Goal: Information Seeking & Learning: Learn about a topic

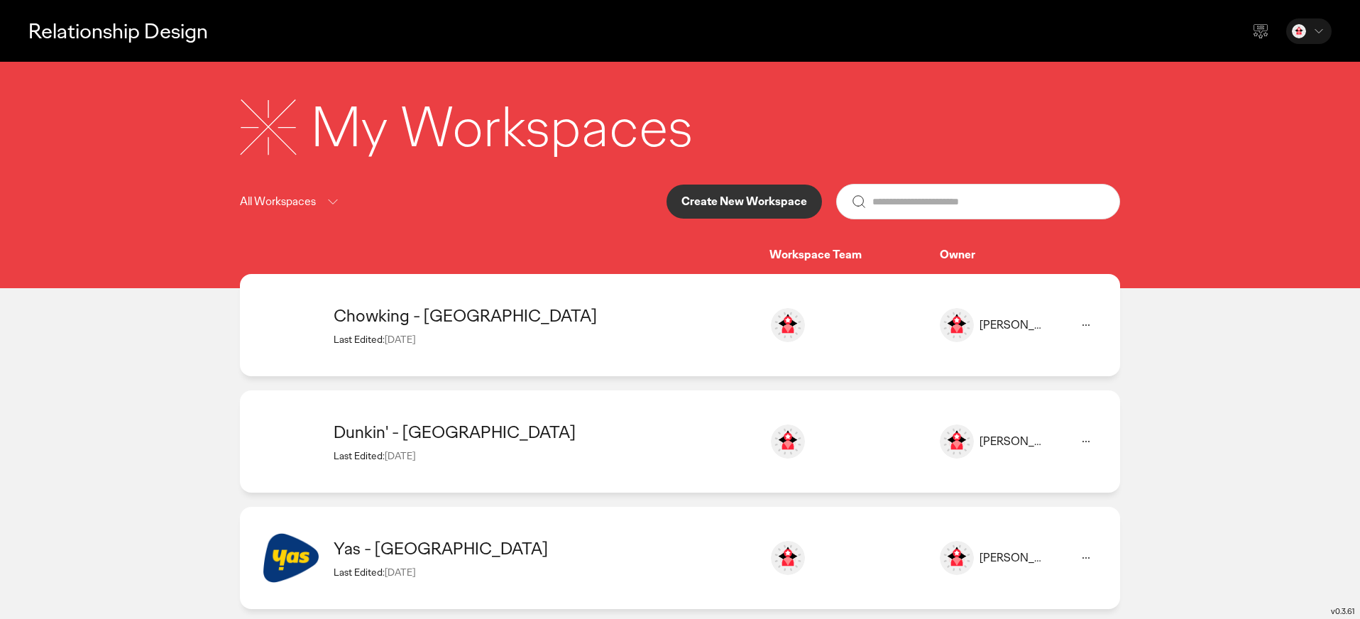
click at [463, 165] on div "My Workspaces All Workspaces Create New Workspace Workspace Team Owner" at bounding box center [680, 176] width 909 height 173
click at [760, 196] on p "Create New Workspace" at bounding box center [745, 201] width 126 height 11
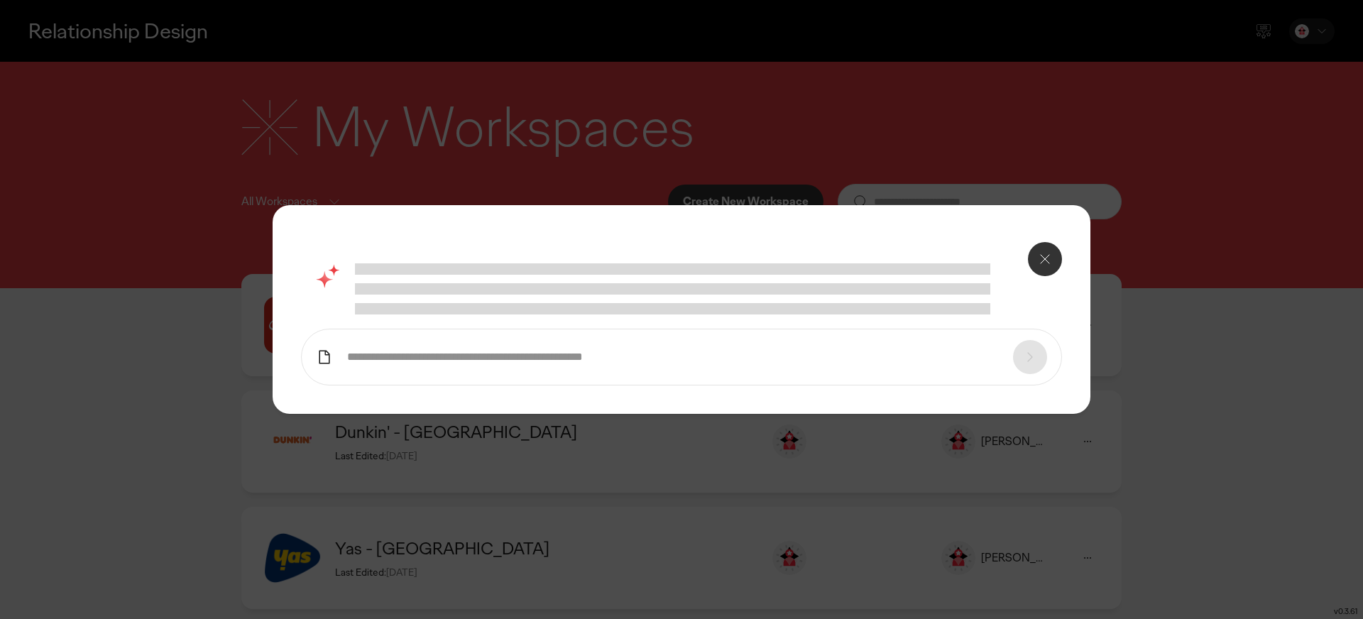
click at [496, 360] on input "text" at bounding box center [673, 357] width 652 height 15
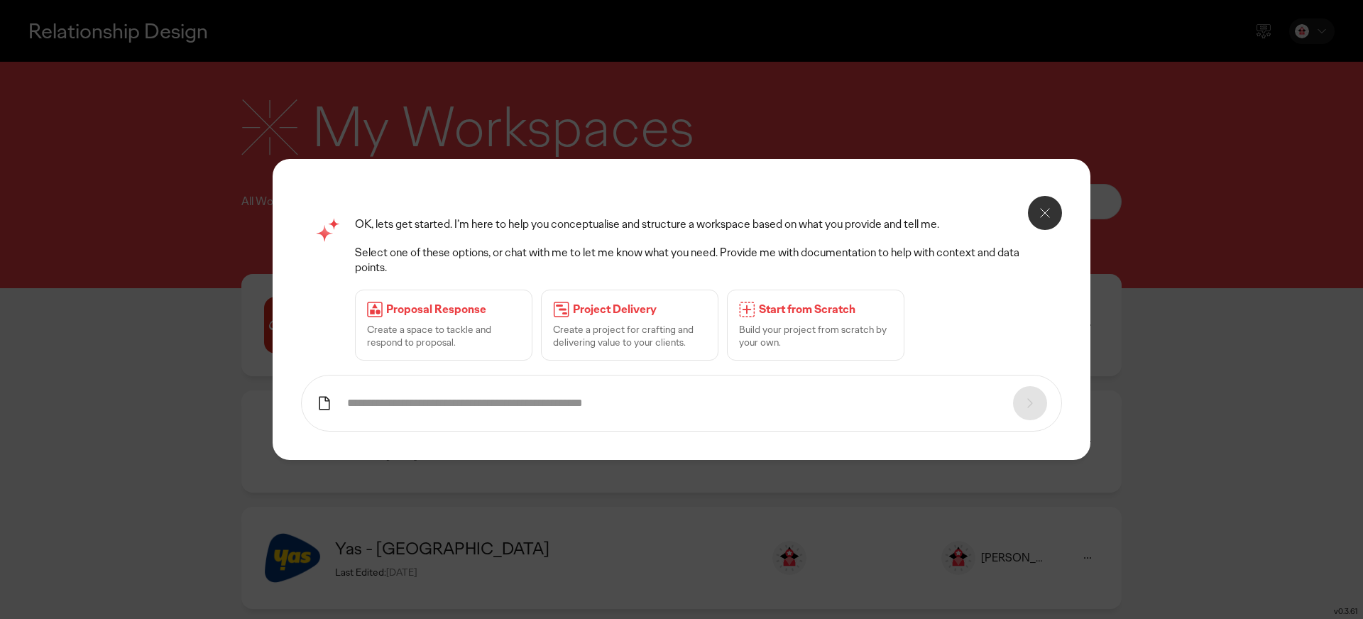
click at [1048, 217] on icon at bounding box center [1045, 212] width 17 height 17
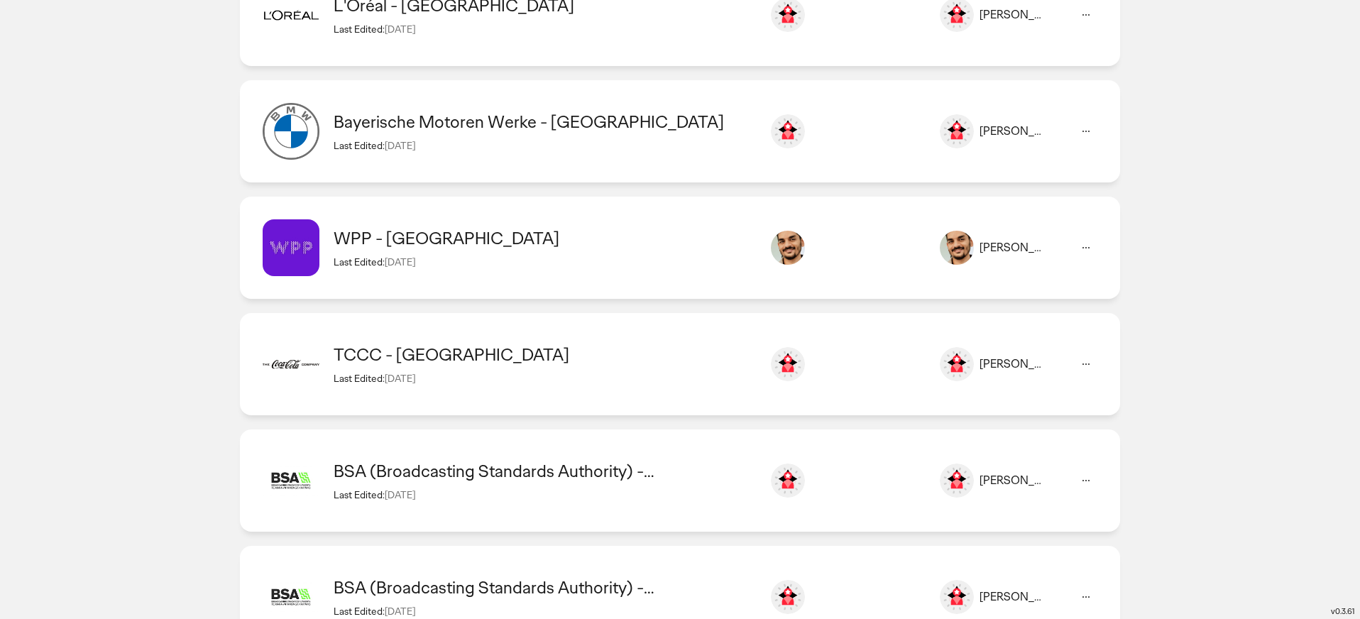
scroll to position [2409, 0]
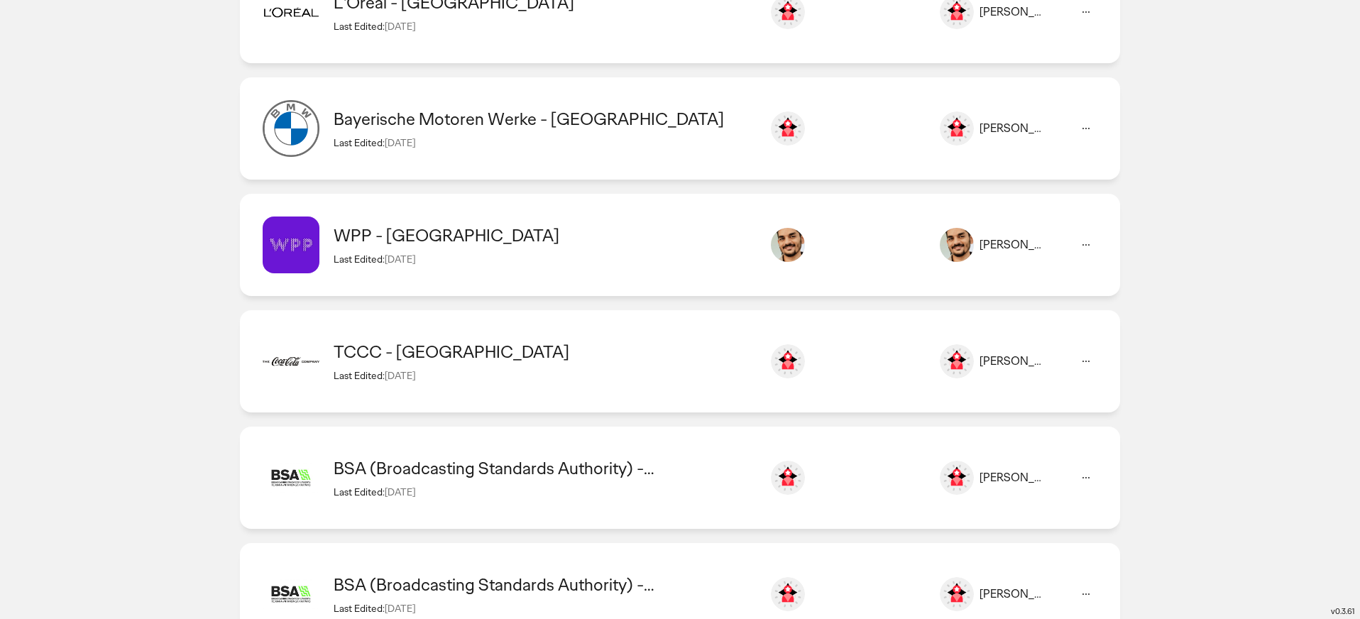
click at [586, 244] on div "WPP - [GEOGRAPHIC_DATA]" at bounding box center [545, 235] width 422 height 22
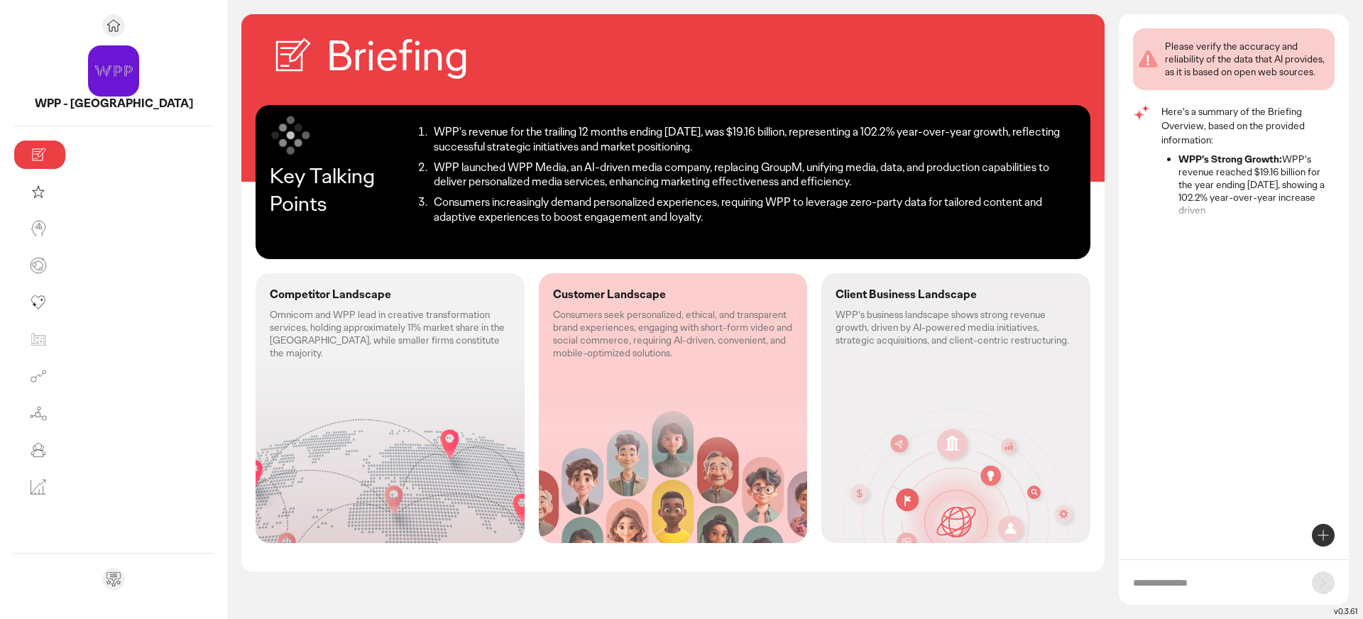
click at [316, 336] on p "Omnicom and WPP lead in creative transformation services, holding approximately…" at bounding box center [390, 334] width 241 height 52
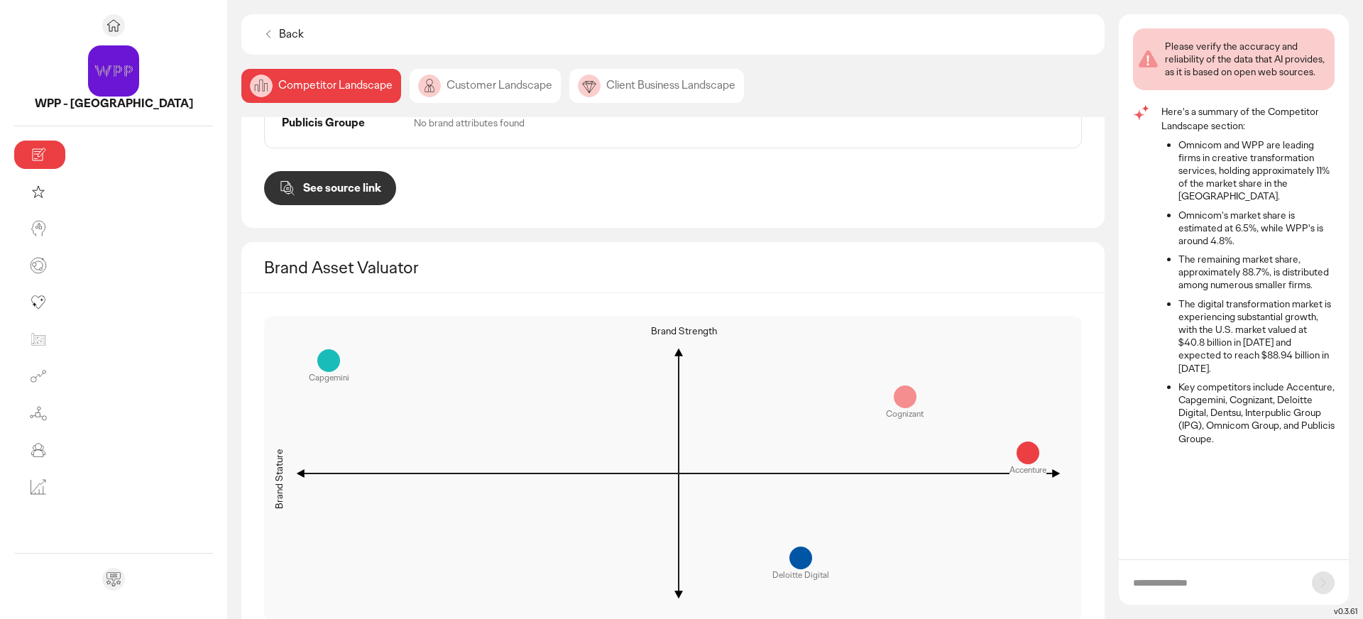
scroll to position [1254, 0]
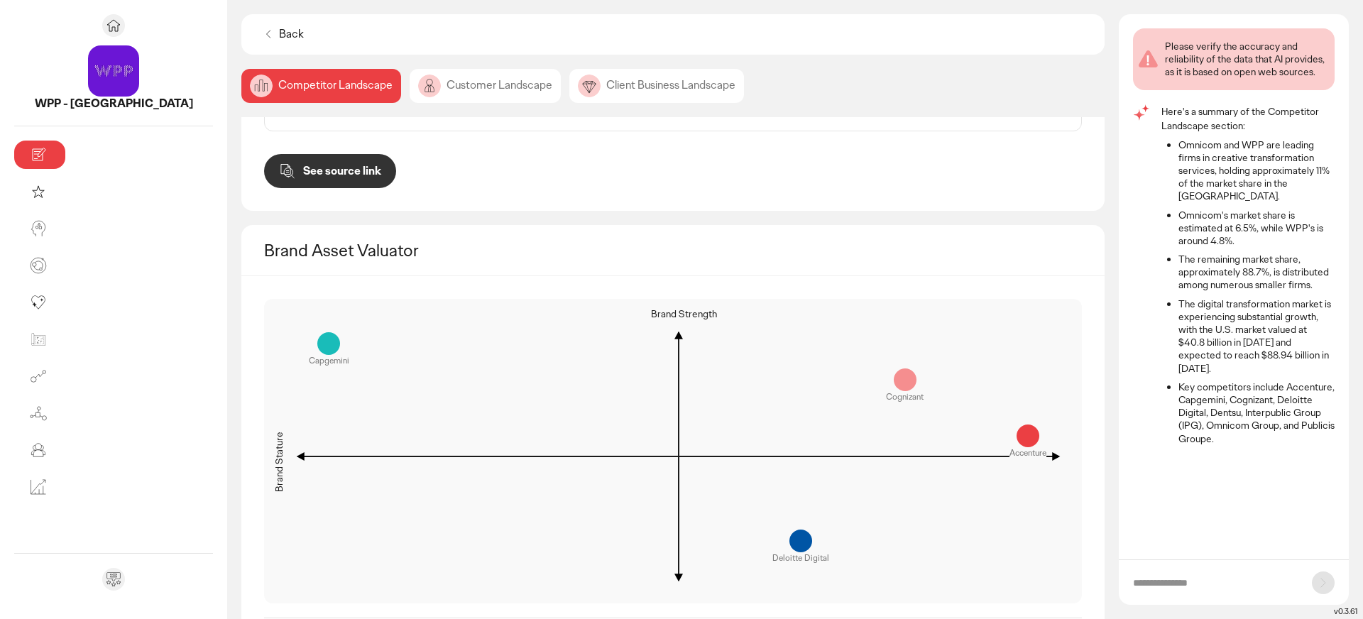
click at [410, 95] on div "Customer Landscape" at bounding box center [485, 86] width 151 height 34
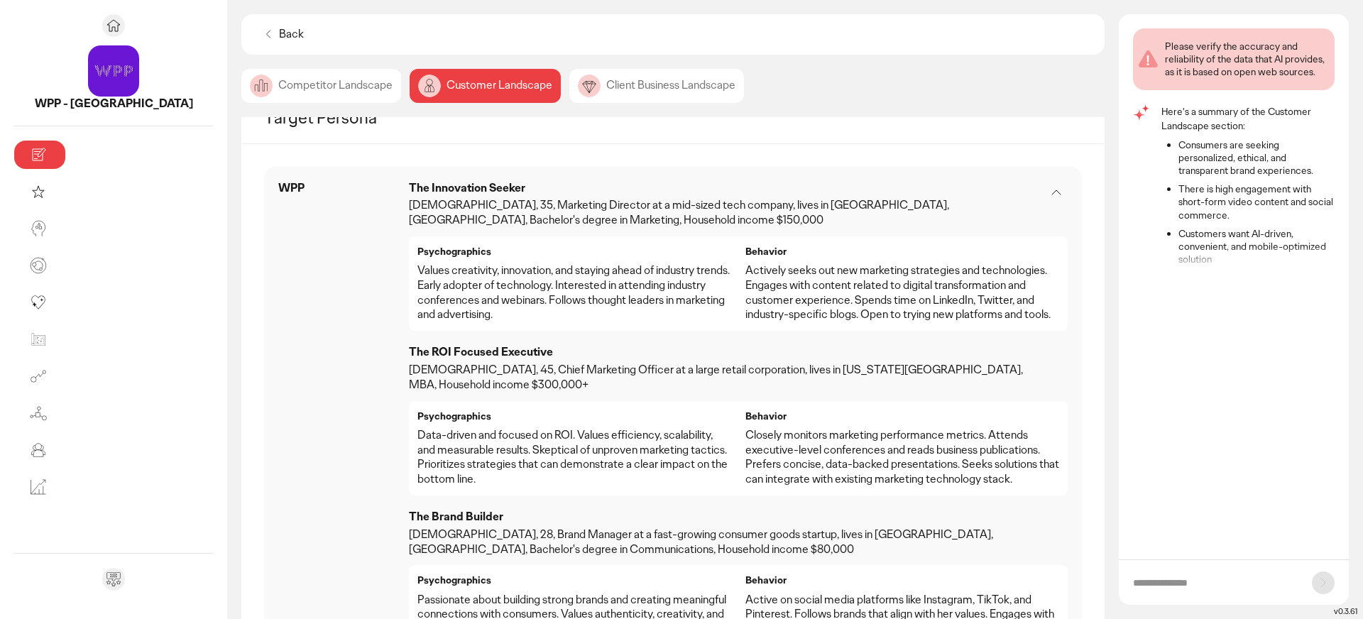
scroll to position [920, 0]
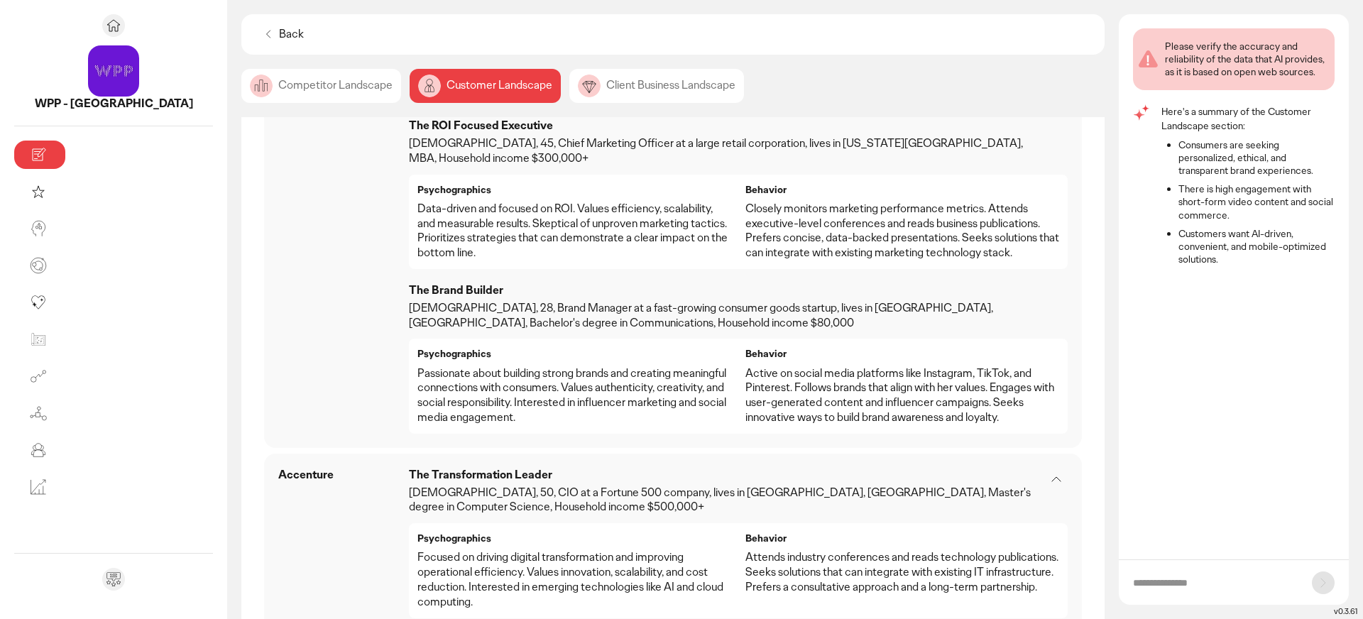
click at [569, 87] on div "Client Business Landscape" at bounding box center [656, 86] width 175 height 34
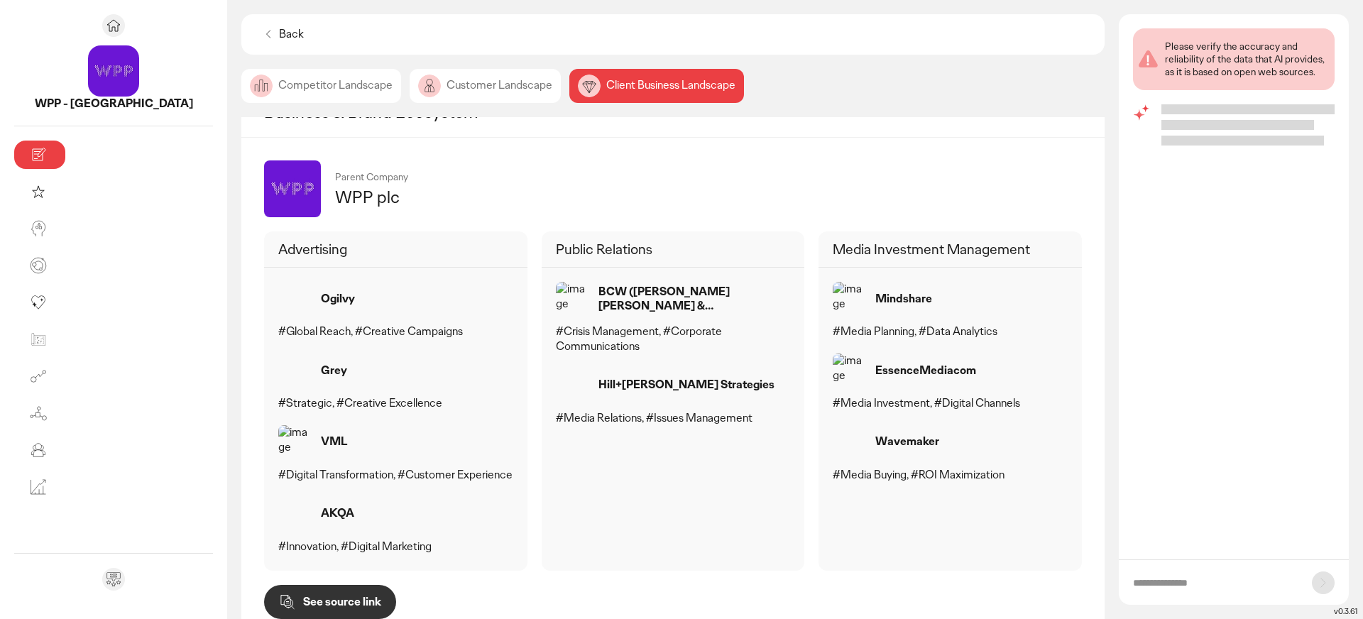
scroll to position [722, 0]
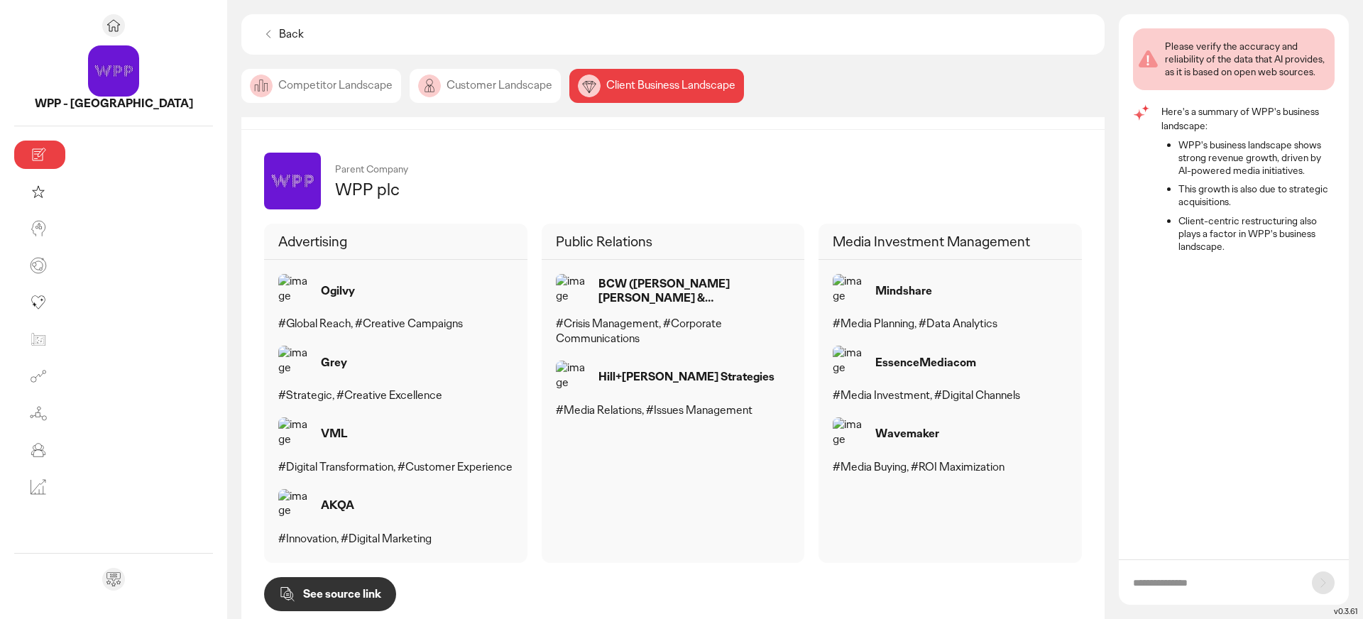
click at [261, 31] on icon at bounding box center [268, 34] width 14 height 14
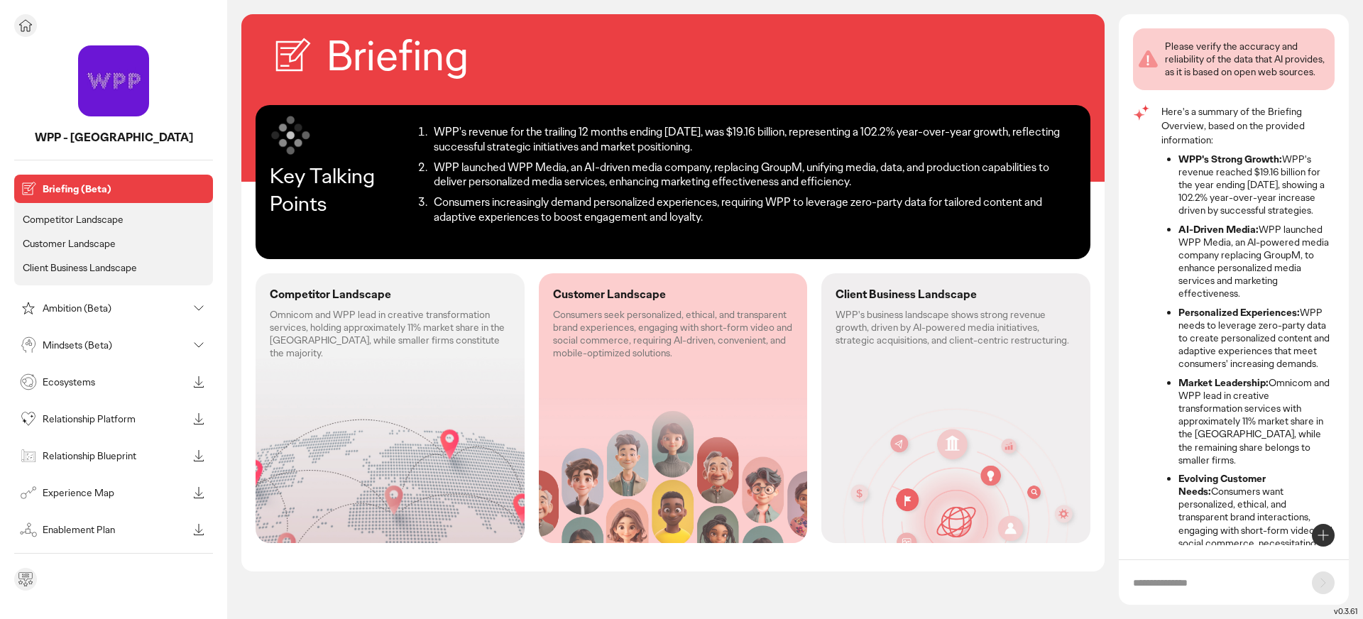
scroll to position [40, 0]
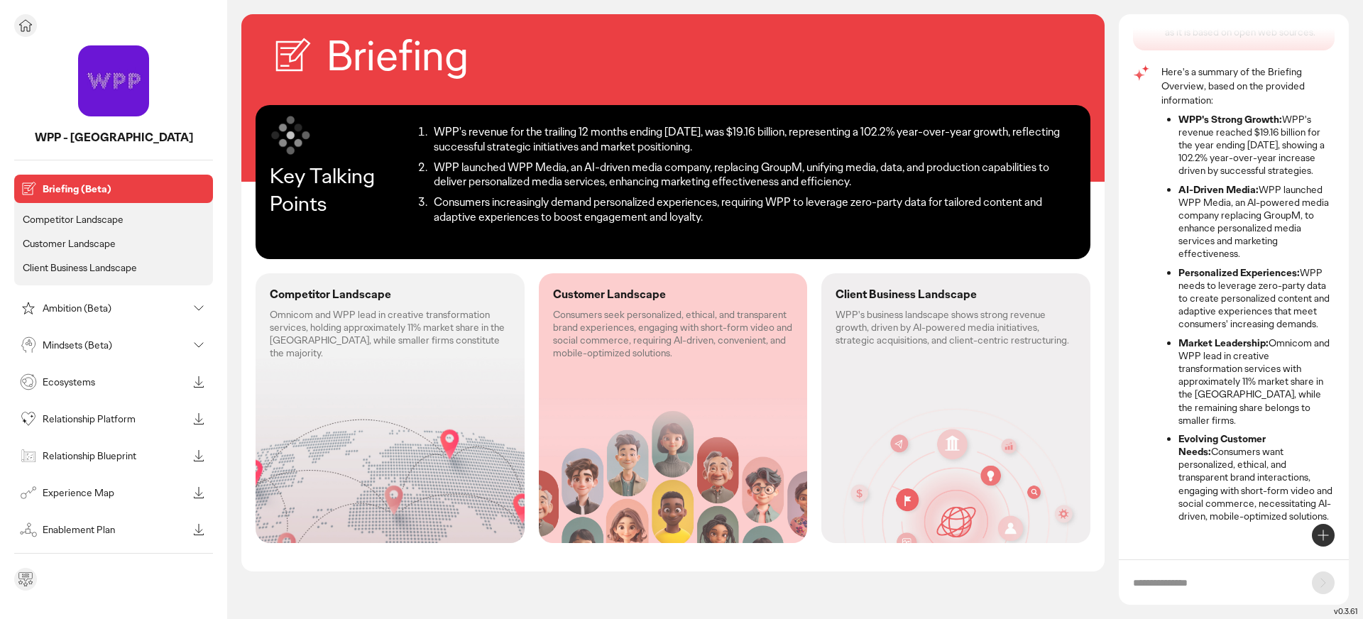
click at [79, 340] on p "Mindsets (Beta)" at bounding box center [115, 345] width 145 height 10
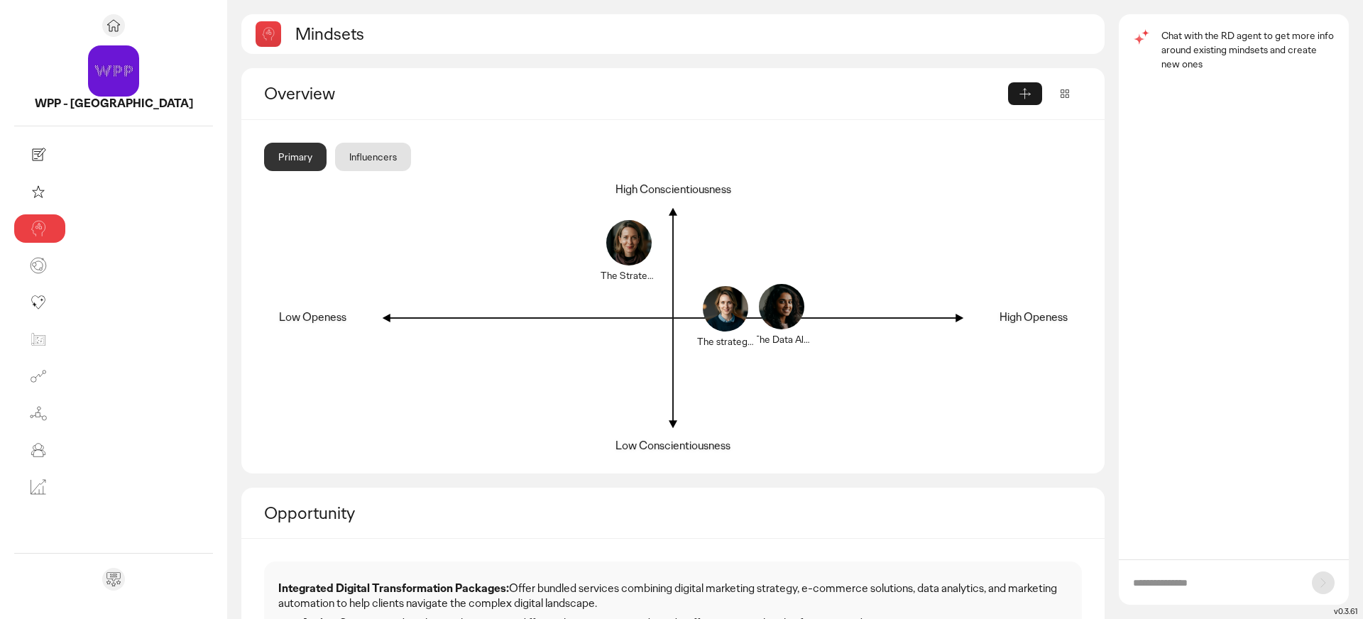
click at [335, 156] on div "Influencers" at bounding box center [373, 157] width 76 height 28
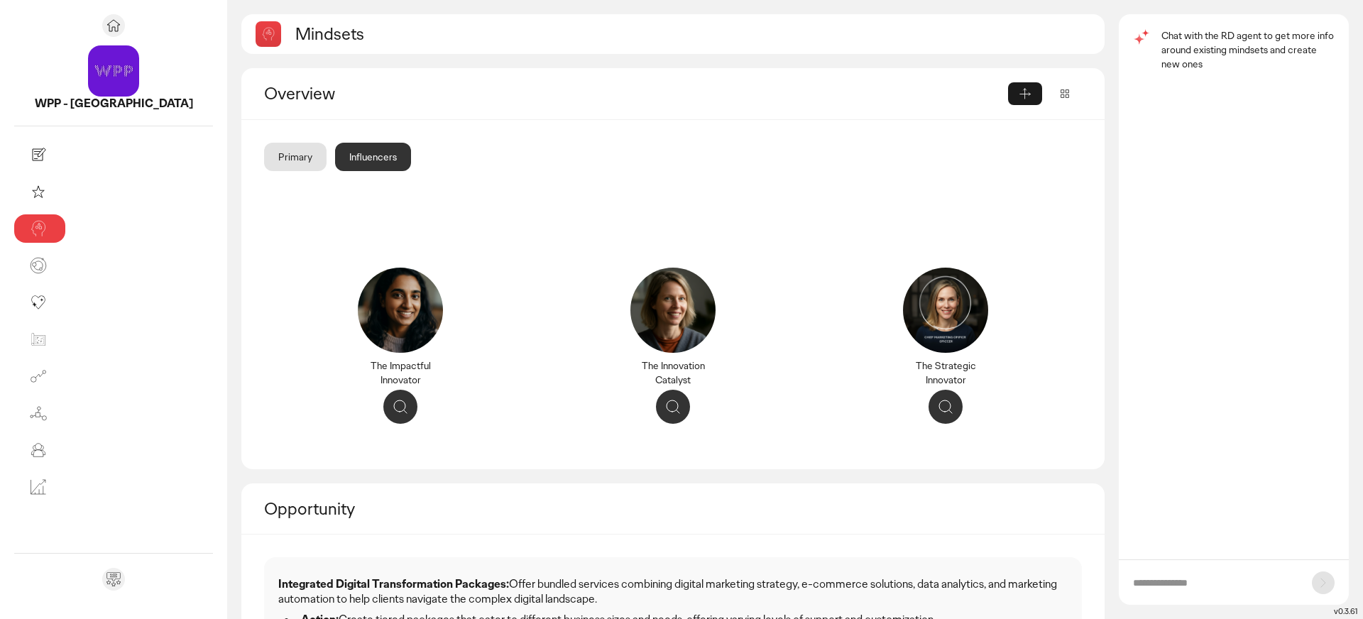
click at [264, 155] on div "Primary" at bounding box center [295, 157] width 62 height 28
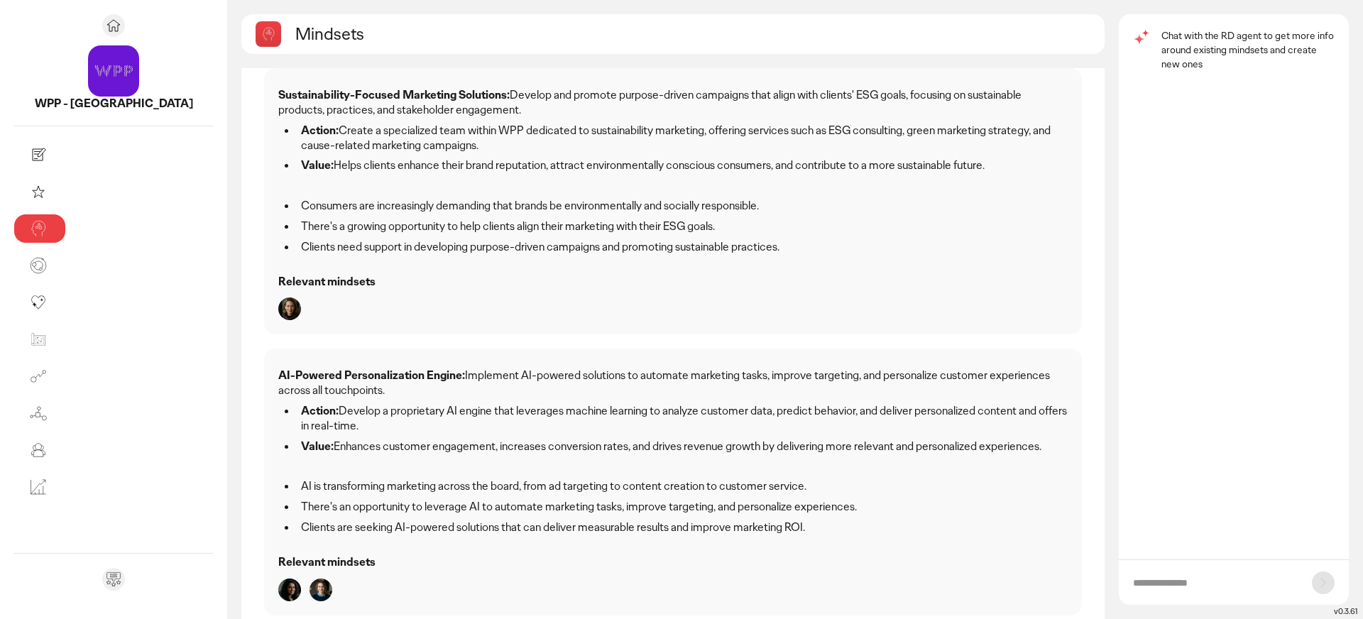
scroll to position [763, 0]
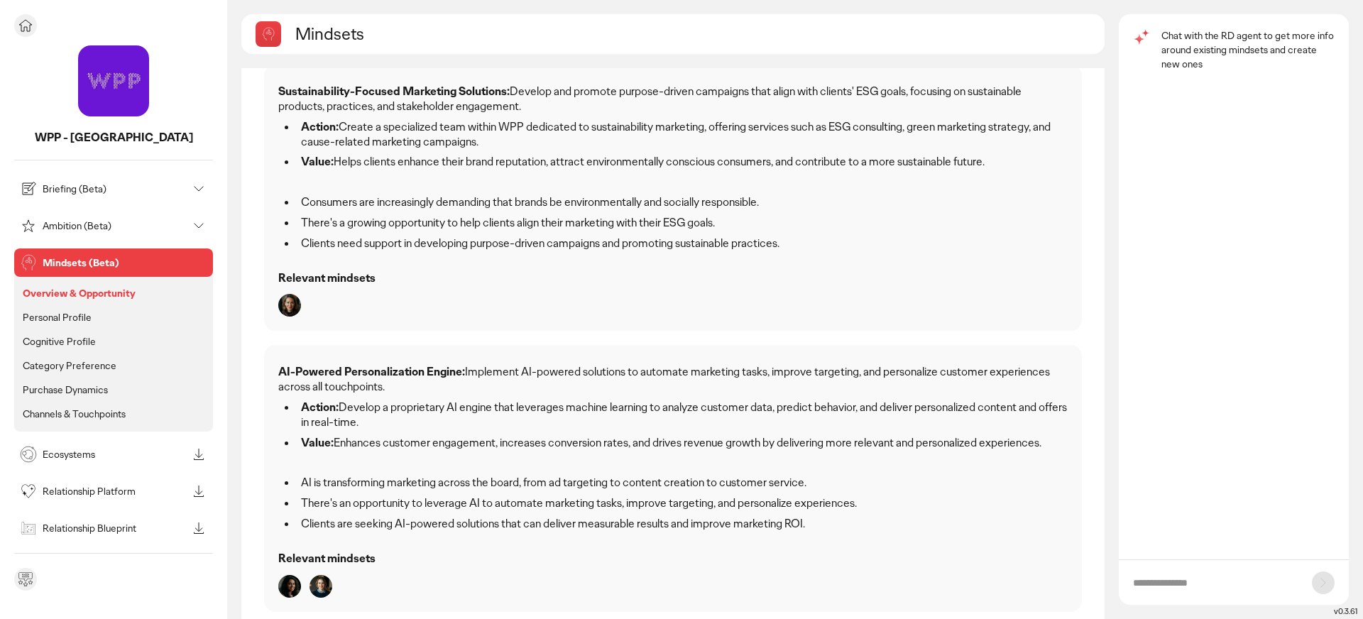
click at [67, 320] on p "Personal Profile" at bounding box center [57, 317] width 69 height 13
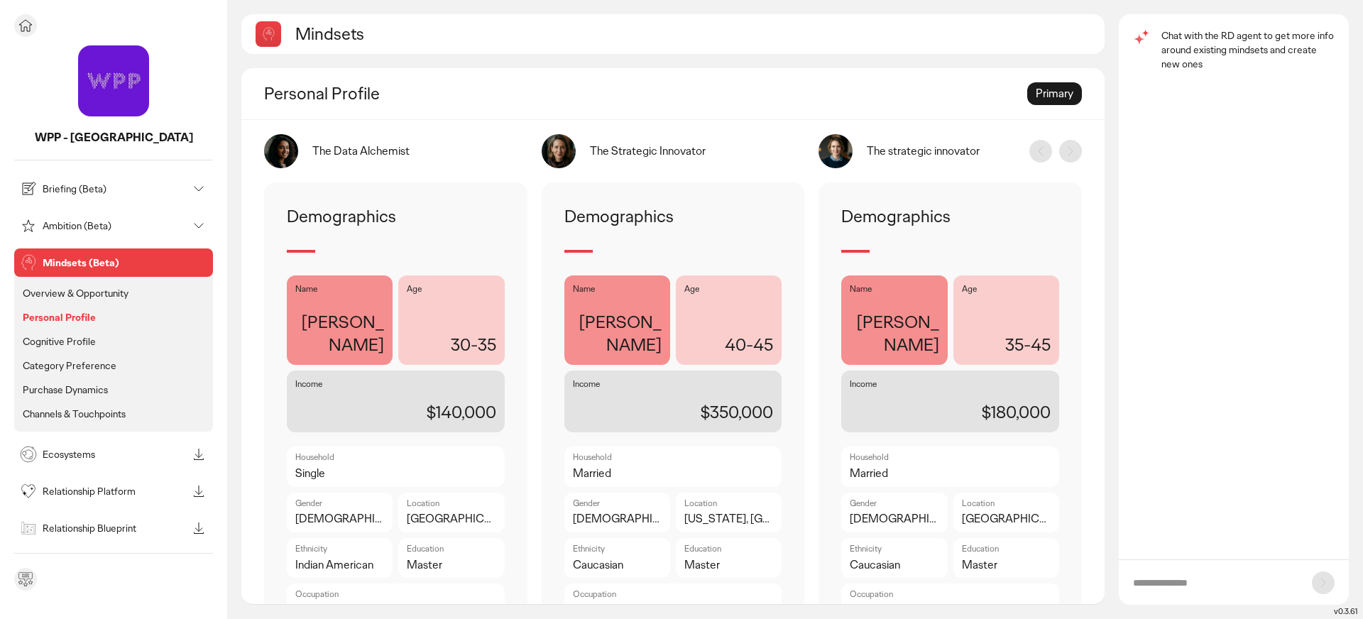
click at [53, 339] on p "Cognitive Profile" at bounding box center [59, 341] width 73 height 13
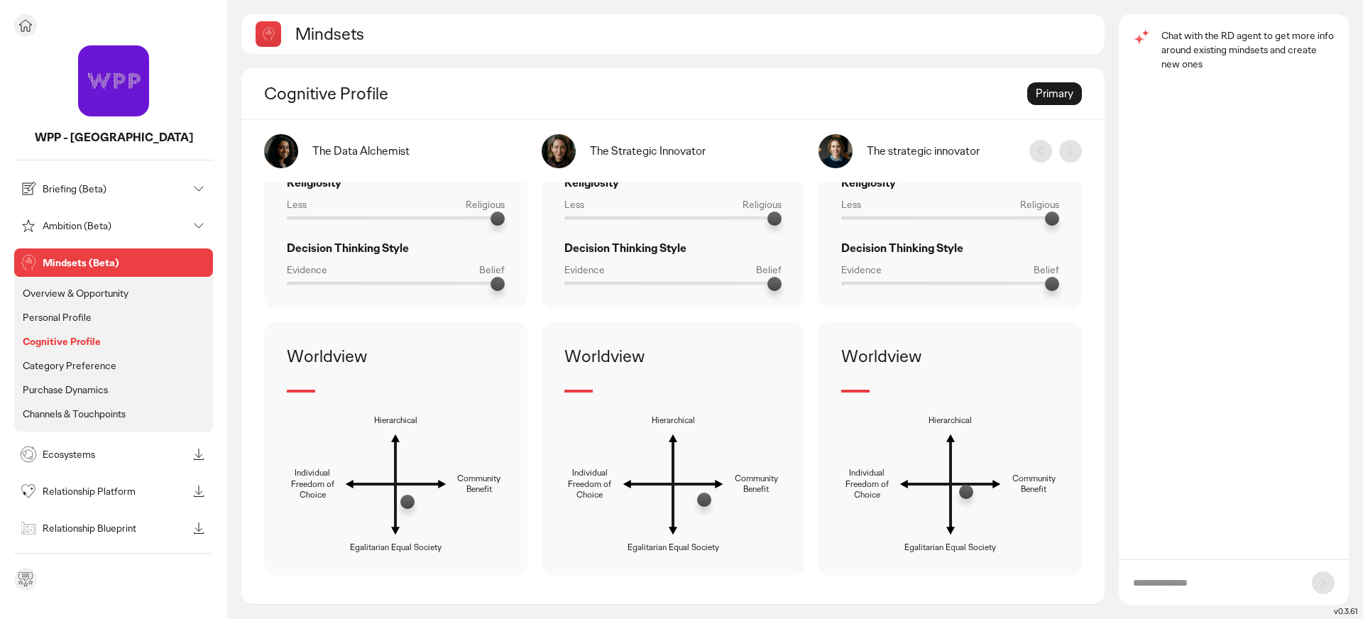
scroll to position [861, 0]
click at [72, 197] on div "Briefing (Beta)" at bounding box center [102, 189] width 170 height 23
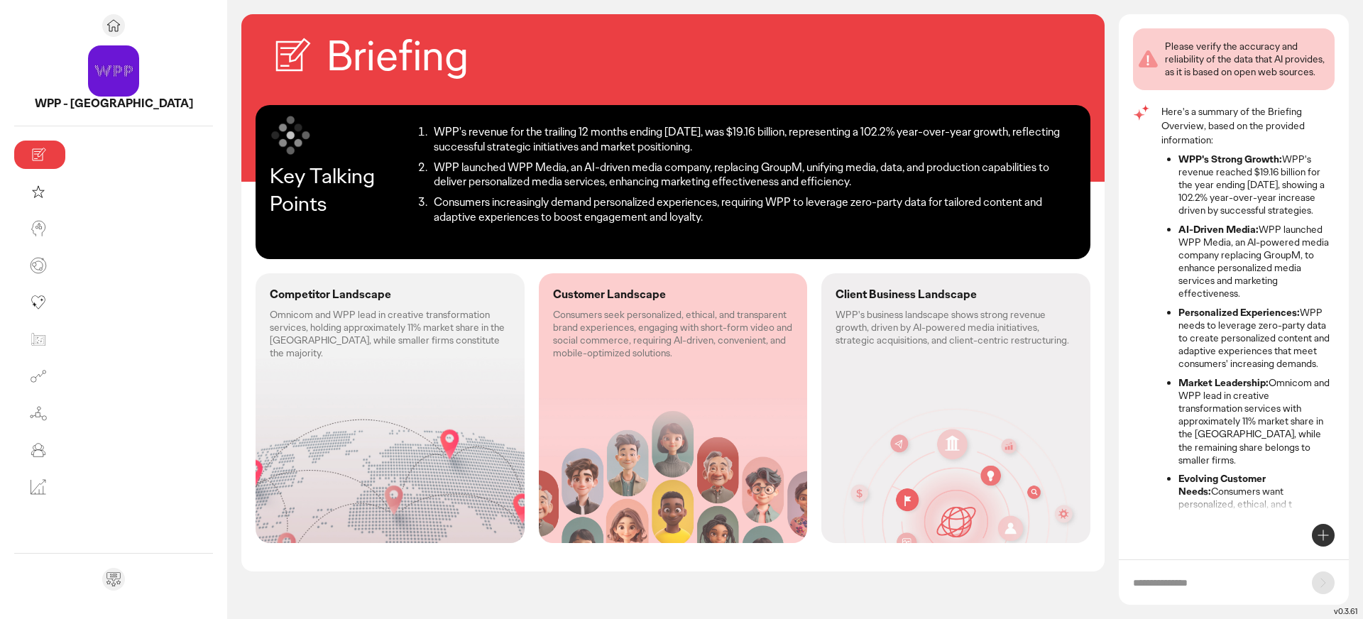
click at [1326, 538] on icon at bounding box center [1323, 535] width 17 height 17
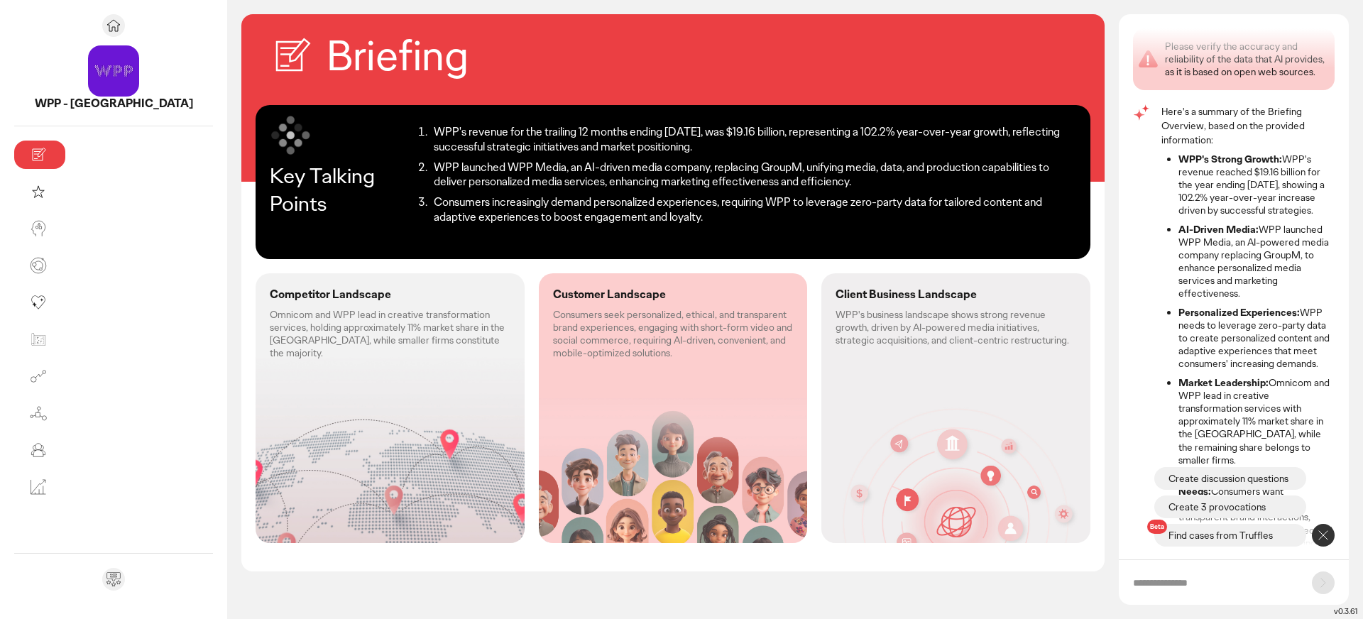
scroll to position [40, 0]
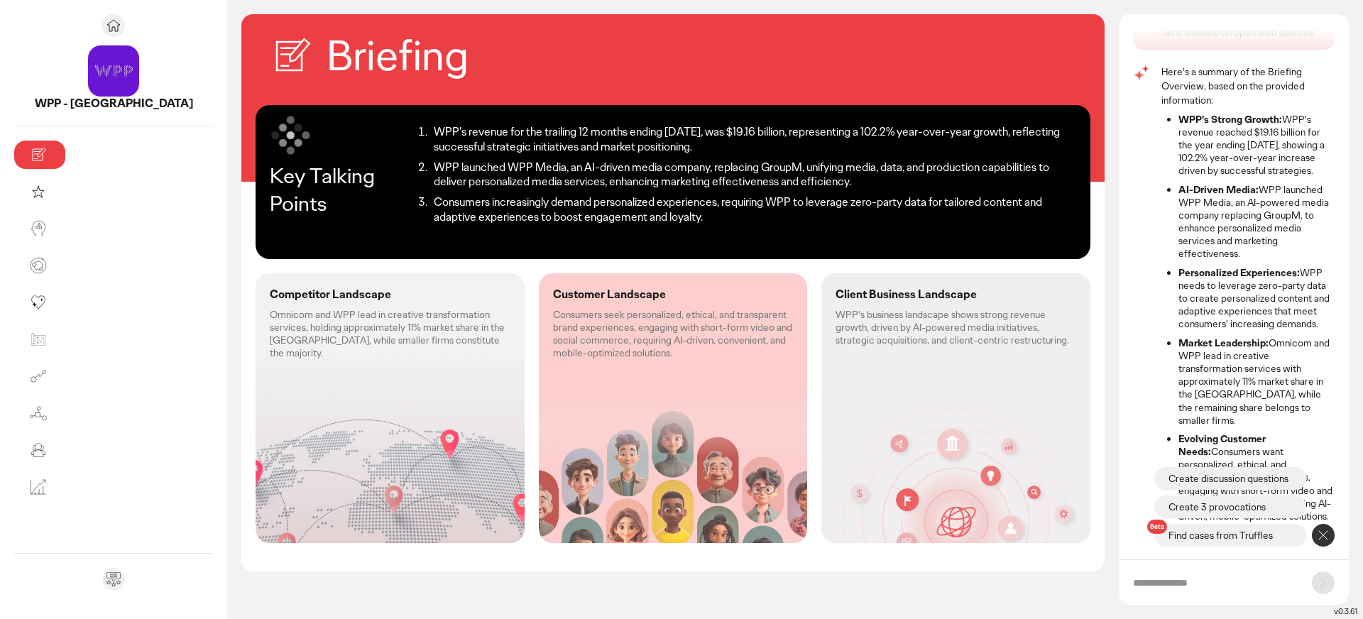
click at [1253, 481] on p "Create discussion questions" at bounding box center [1229, 478] width 120 height 14
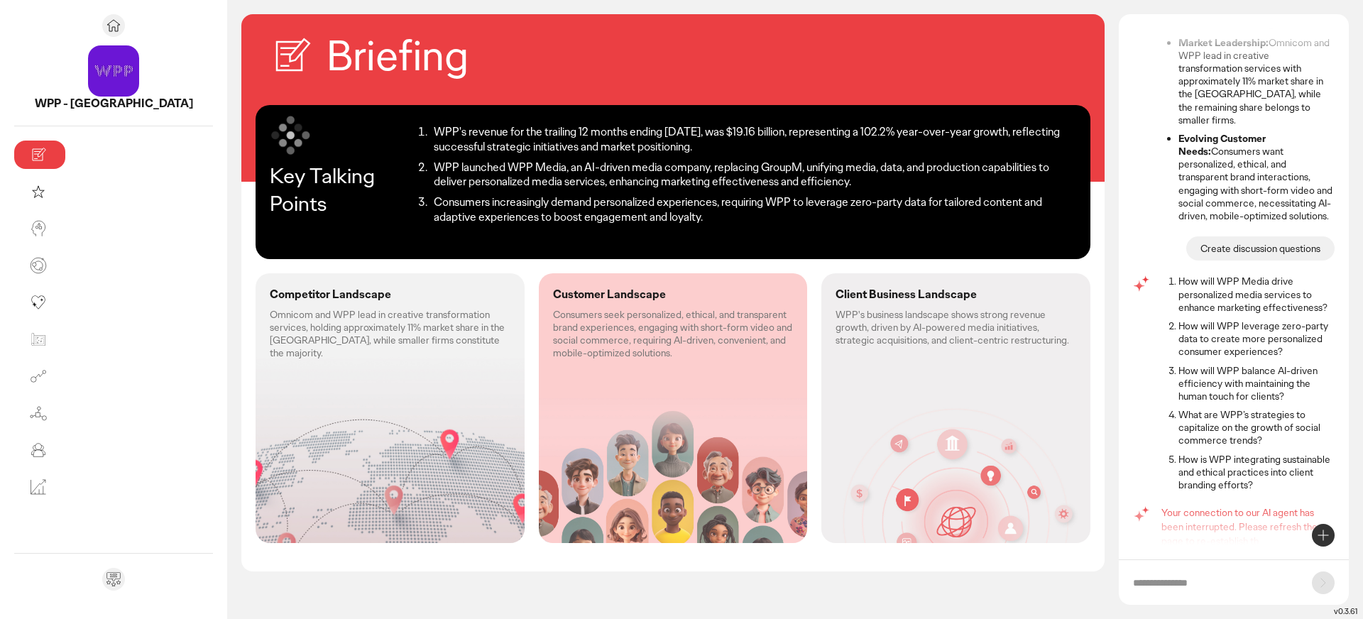
scroll to position [366, 0]
